Goal: Check status: Check status

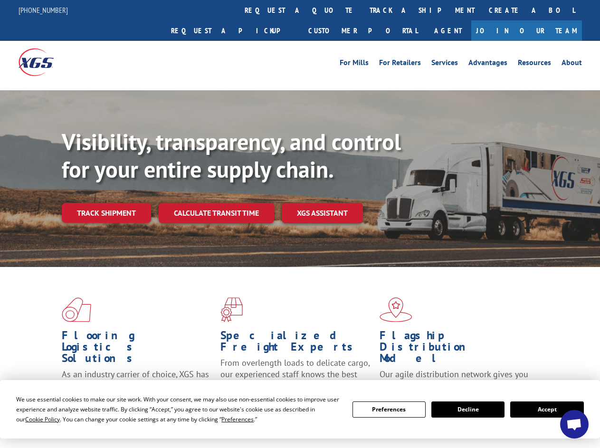
click at [300, 224] on div "Visibility, transparency, and control for your entire supply chain. Track shipm…" at bounding box center [331, 194] width 538 height 133
click at [33, 419] on span "Cookie Policy" at bounding box center [42, 419] width 35 height 8
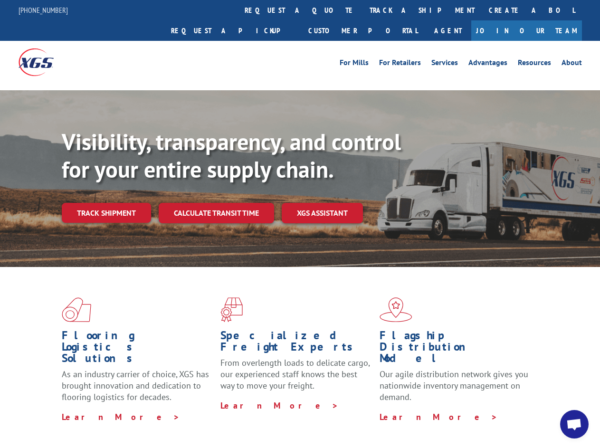
click at [229, 419] on div "Flooring Logistics Solutions As an industry carrier of choice, XGS has brought …" at bounding box center [300, 362] width 600 height 191
click at [389, 410] on div "Flooring Logistics Solutions As an industry carrier of choice, XGS has brought …" at bounding box center [300, 360] width 600 height 186
click at [468, 410] on div "Flooring Logistics Solutions As an industry carrier of choice, XGS has brought …" at bounding box center [300, 360] width 600 height 186
click at [547, 410] on div "Flooring Logistics Solutions As an industry carrier of choice, XGS has brought …" at bounding box center [300, 360] width 600 height 186
click at [300, 224] on div "Visibility, transparency, and control for your entire supply chain. Track shipm…" at bounding box center [331, 194] width 538 height 133
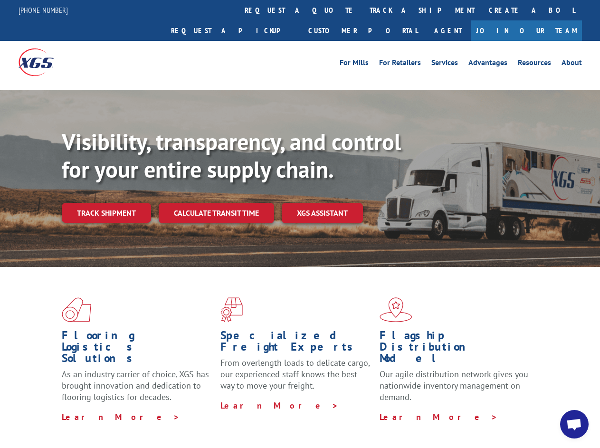
click at [363, 10] on link "track a shipment" at bounding box center [422, 10] width 119 height 20
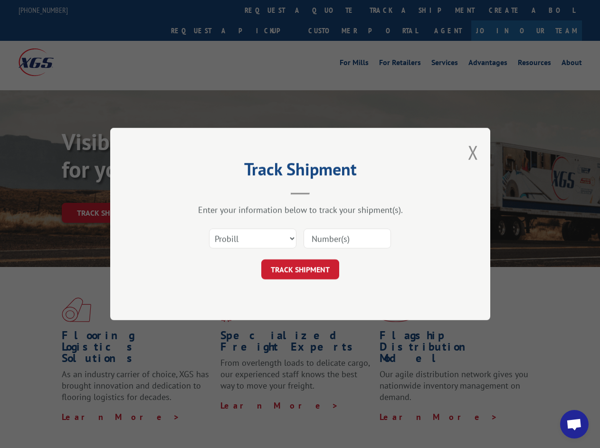
click at [332, 10] on div "Track Shipment Enter your information below to track your shipment(s). Select c…" at bounding box center [300, 224] width 600 height 448
click at [391, 10] on div "Track Shipment Enter your information below to track your shipment(s). Select c…" at bounding box center [300, 224] width 600 height 448
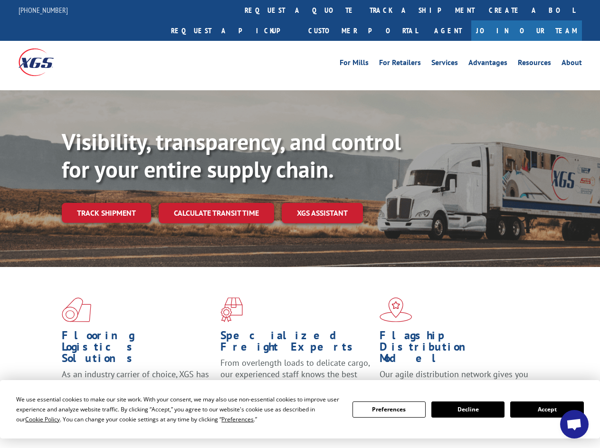
click at [300, 224] on div "Visibility, transparency, and control for your entire supply chain. Track shipm…" at bounding box center [331, 194] width 538 height 133
click at [33, 419] on span "Cookie Policy" at bounding box center [42, 419] width 35 height 8
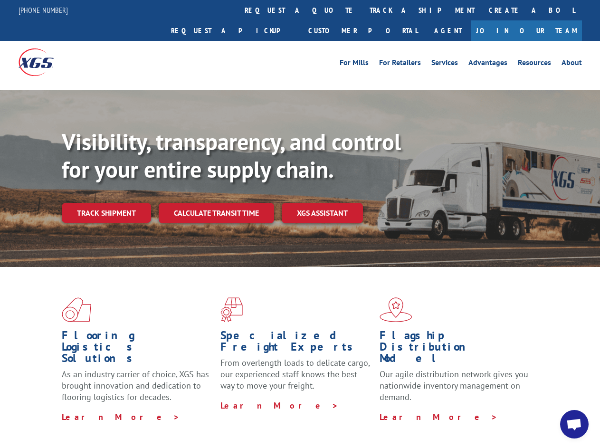
click at [229, 419] on div "Flooring Logistics Solutions As an industry carrier of choice, XGS has brought …" at bounding box center [300, 362] width 600 height 191
click at [389, 410] on div "Flooring Logistics Solutions As an industry carrier of choice, XGS has brought …" at bounding box center [300, 360] width 600 height 186
click at [468, 410] on div "Flooring Logistics Solutions As an industry carrier of choice, XGS has brought …" at bounding box center [300, 360] width 600 height 186
click at [547, 410] on div "Flooring Logistics Solutions As an industry carrier of choice, XGS has brought …" at bounding box center [300, 360] width 600 height 186
click at [300, 224] on div "Visibility, transparency, and control for your entire supply chain. Track shipm…" at bounding box center [331, 194] width 538 height 133
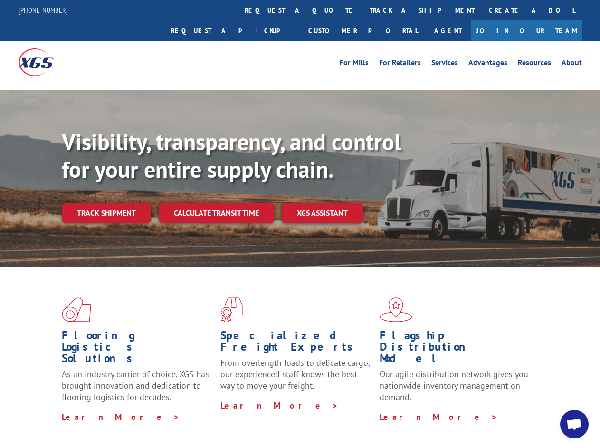
click at [363, 10] on link "track a shipment" at bounding box center [422, 10] width 119 height 20
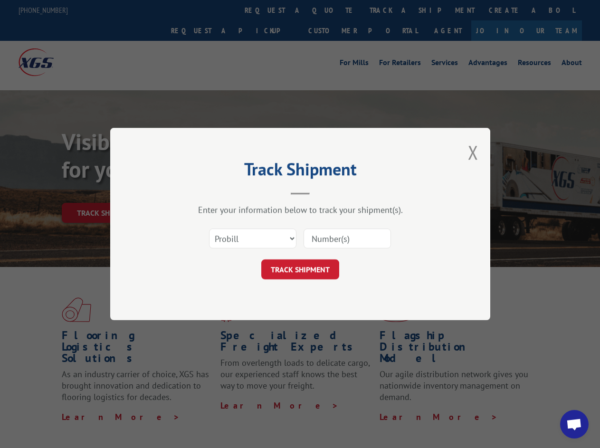
click at [332, 10] on div "Track Shipment Enter your information below to track your shipment(s). Select c…" at bounding box center [300, 224] width 600 height 448
click at [391, 10] on div "Track Shipment Enter your information below to track your shipment(s). Select c…" at bounding box center [300, 224] width 600 height 448
